Goal: Use online tool/utility: Use online tool/utility

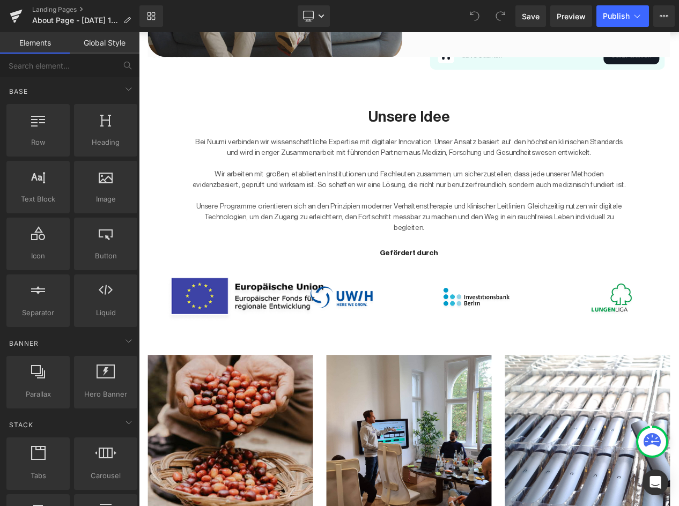
scroll to position [607, 0]
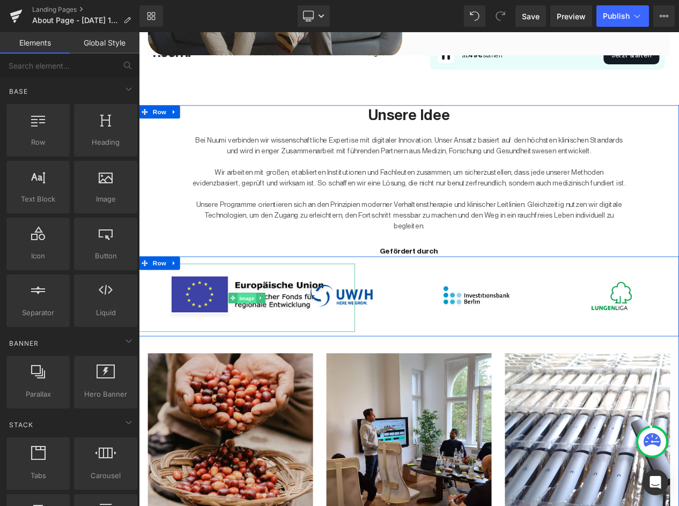
click at [269, 357] on span "Image" at bounding box center [268, 351] width 23 height 13
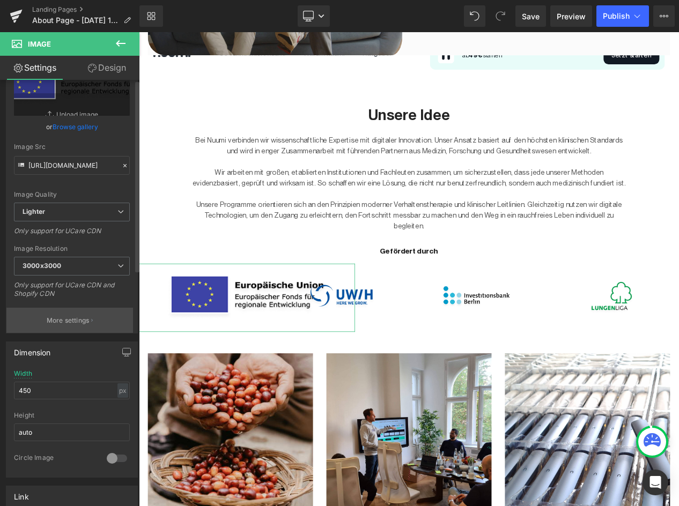
scroll to position [68, 0]
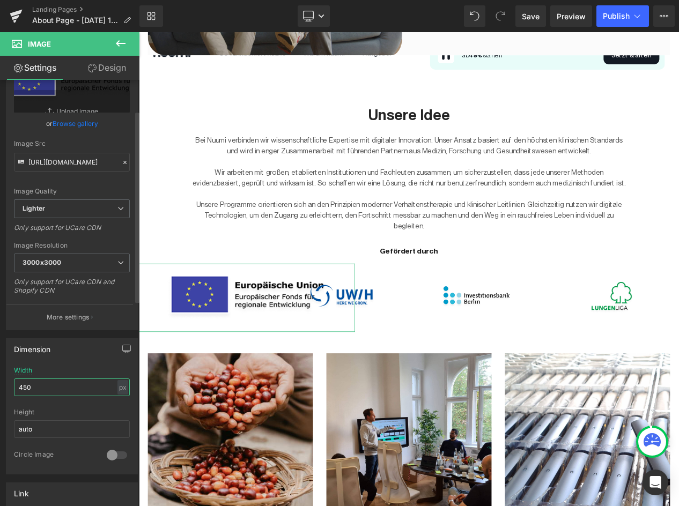
click at [53, 390] on input "450" at bounding box center [72, 387] width 116 height 18
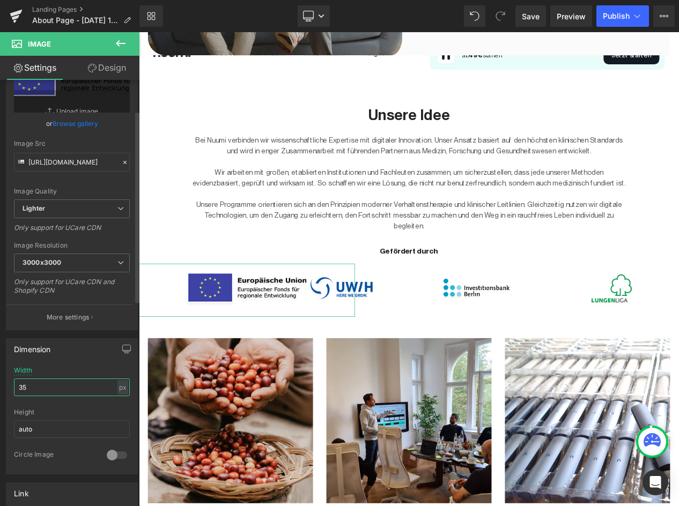
type input "3"
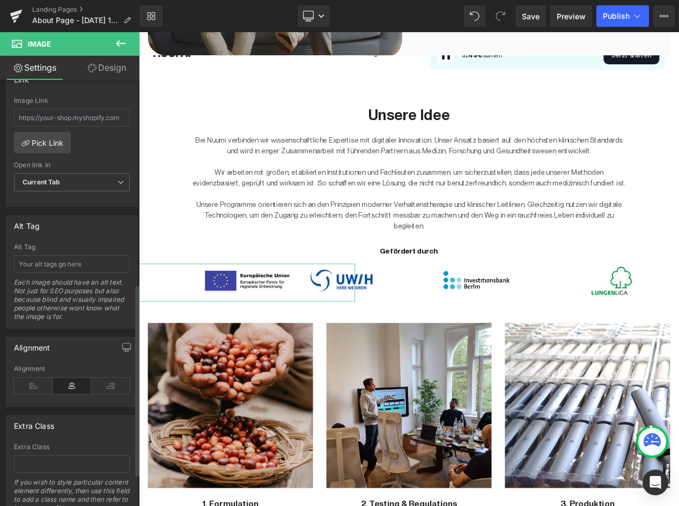
scroll to position [486, 0]
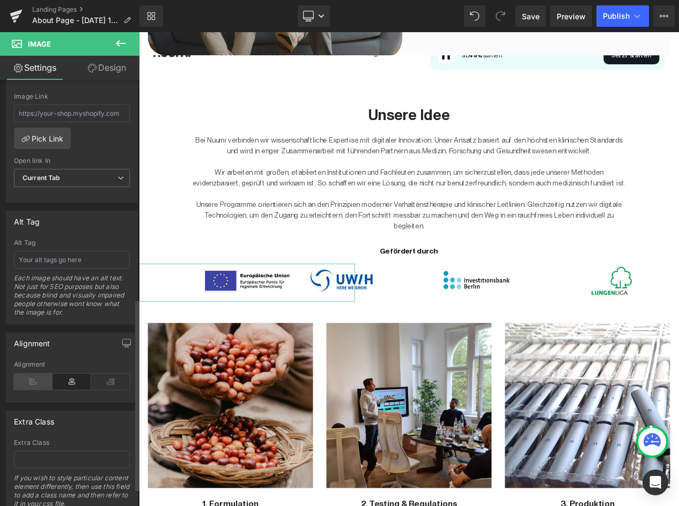
type input "250"
click at [32, 376] on icon at bounding box center [33, 382] width 39 height 16
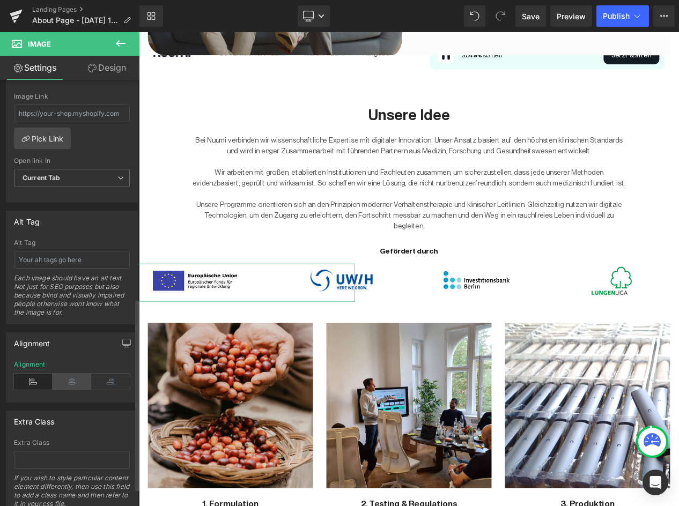
click at [65, 381] on icon at bounding box center [72, 382] width 39 height 16
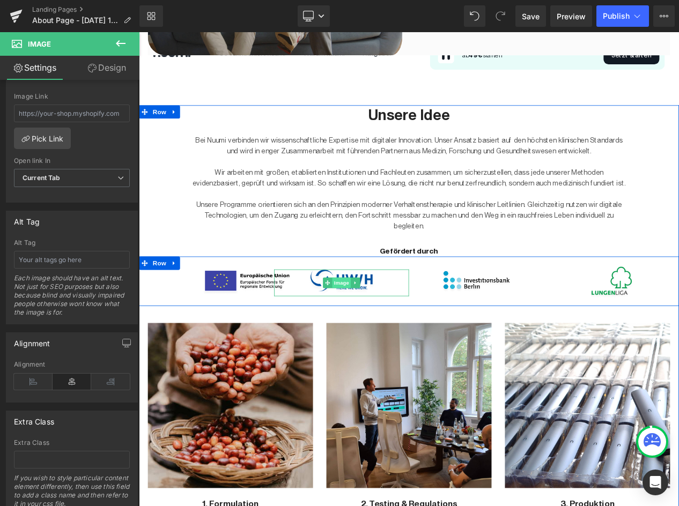
click at [390, 332] on span "Image" at bounding box center [382, 333] width 23 height 13
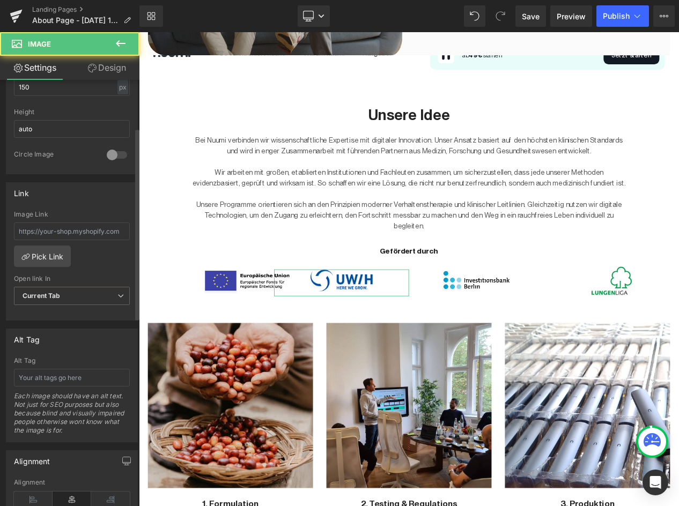
scroll to position [391, 0]
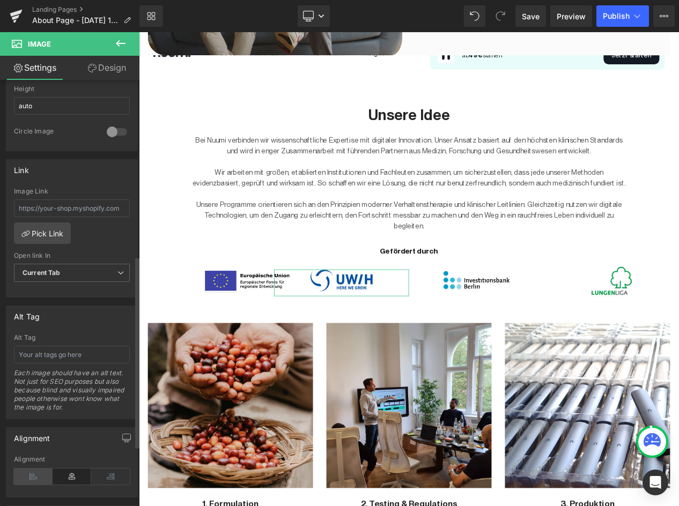
click at [36, 478] on icon at bounding box center [33, 476] width 39 height 16
click at [66, 478] on icon at bounding box center [72, 476] width 39 height 16
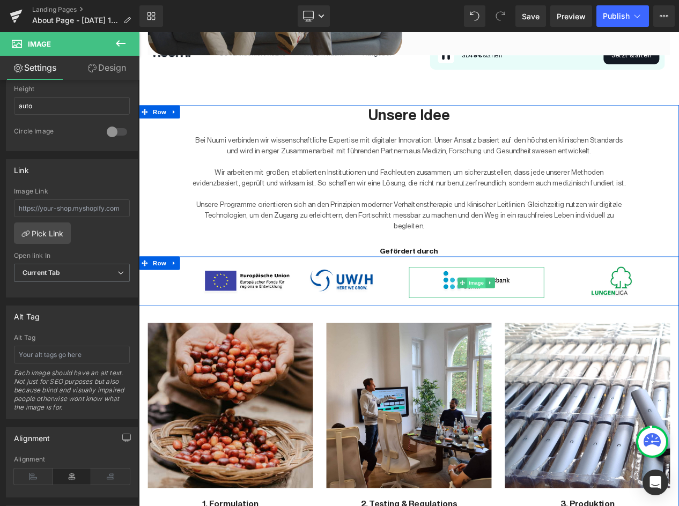
click at [541, 336] on span "Image" at bounding box center [544, 333] width 23 height 13
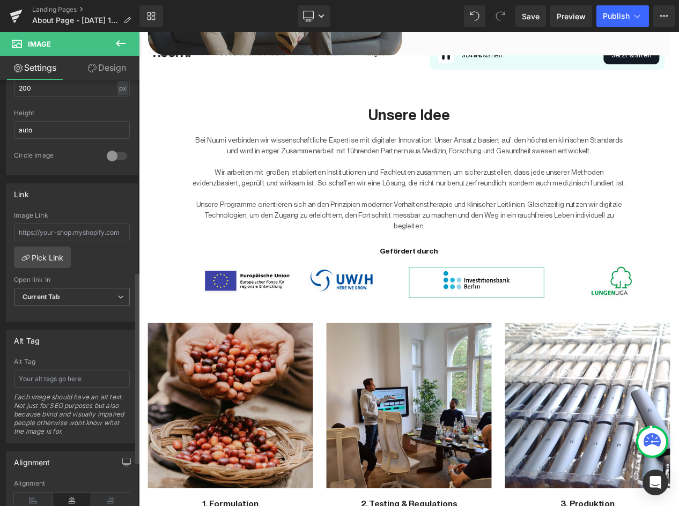
scroll to position [525, 0]
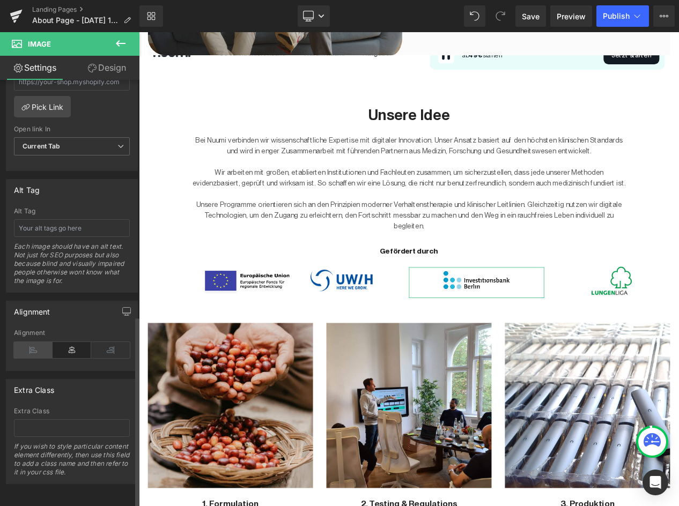
click at [28, 342] on icon at bounding box center [33, 350] width 39 height 16
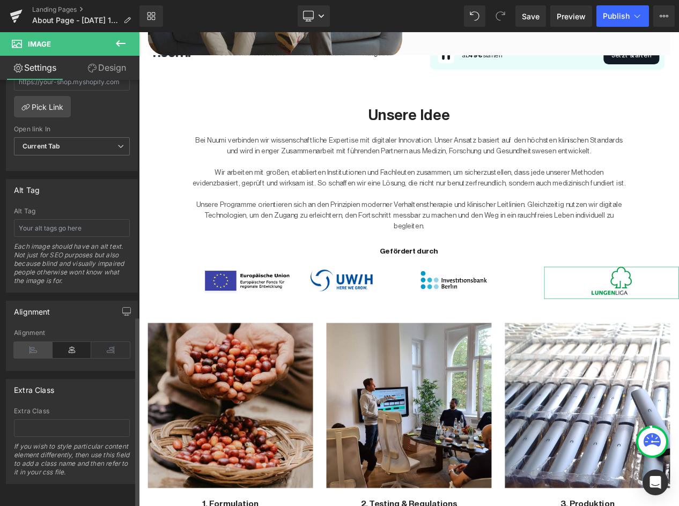
click at [25, 346] on icon at bounding box center [33, 350] width 39 height 16
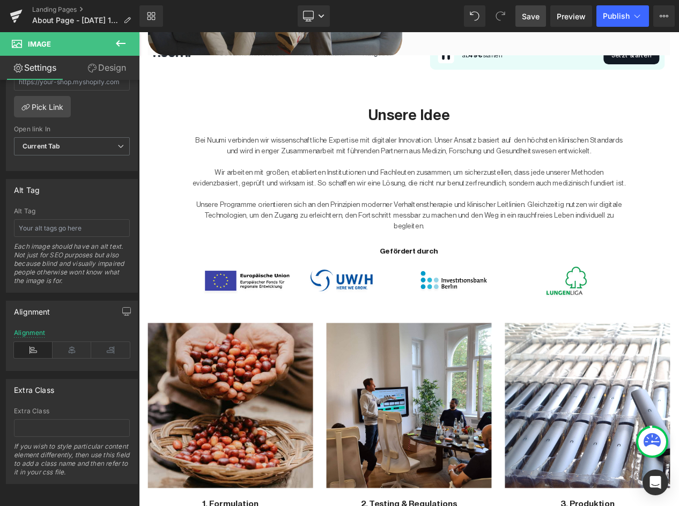
click at [527, 19] on span "Save" at bounding box center [531, 16] width 18 height 11
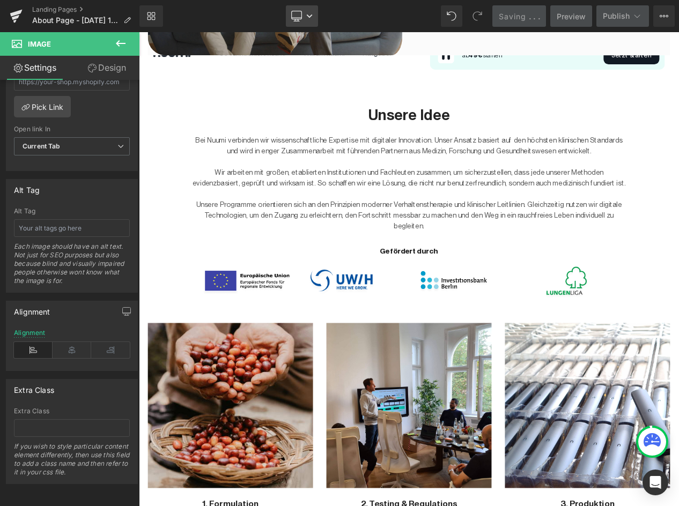
click at [307, 20] on link "Desktop" at bounding box center [302, 15] width 32 height 21
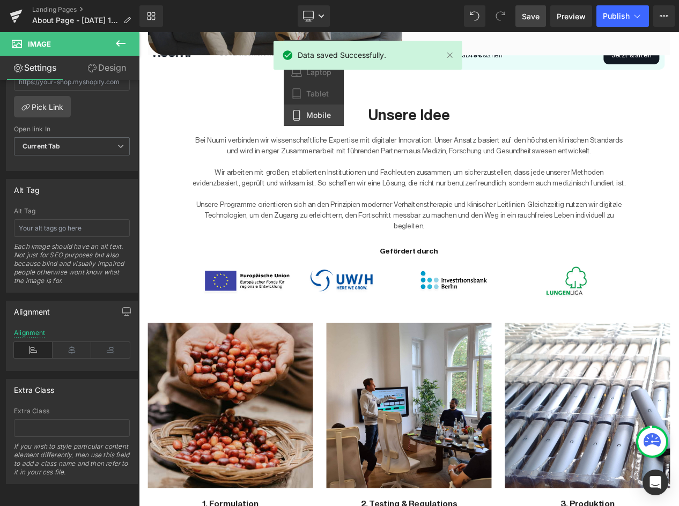
click at [313, 114] on span "Mobile" at bounding box center [318, 115] width 25 height 10
type input "70"
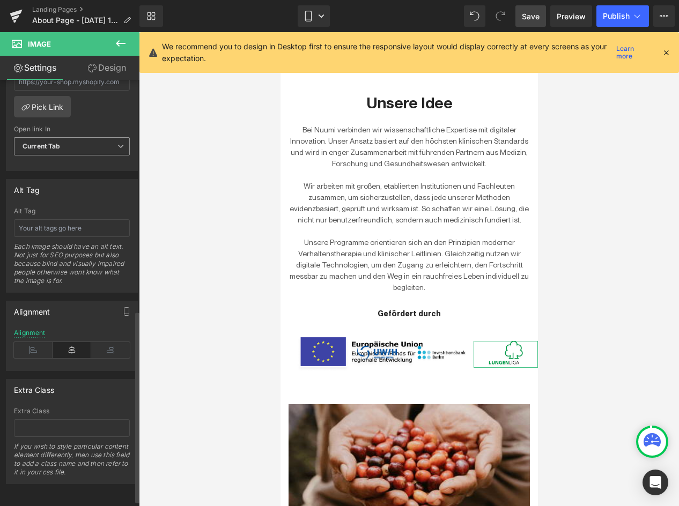
scroll to position [0, 0]
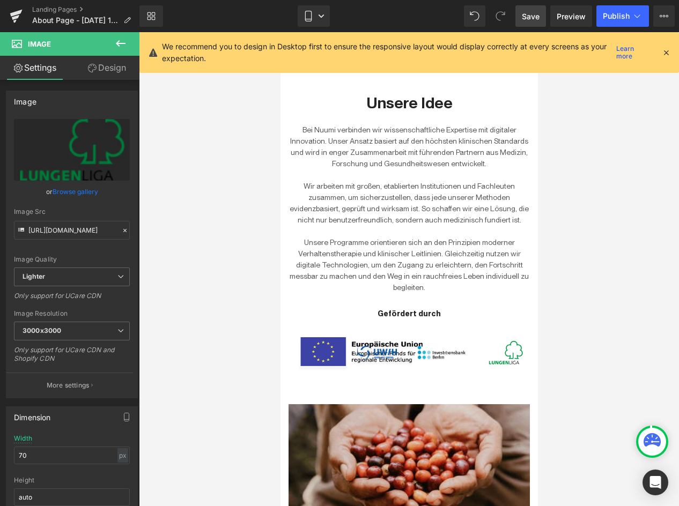
click at [123, 44] on icon at bounding box center [120, 43] width 13 height 13
